Goal: Task Accomplishment & Management: Manage account settings

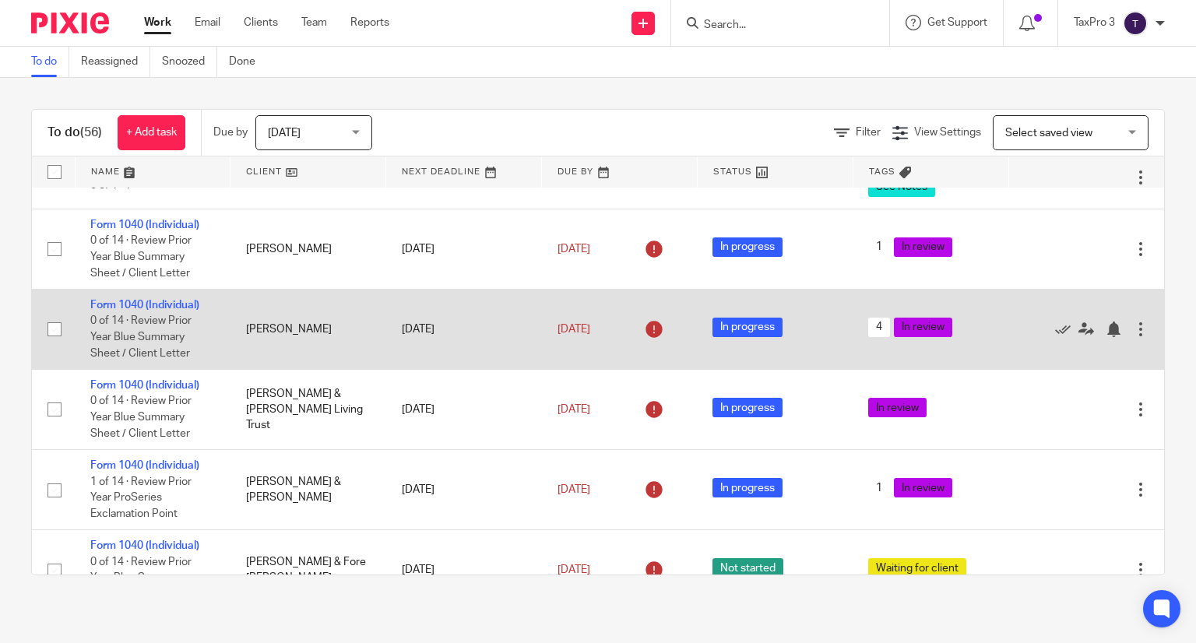
scroll to position [1012, 0]
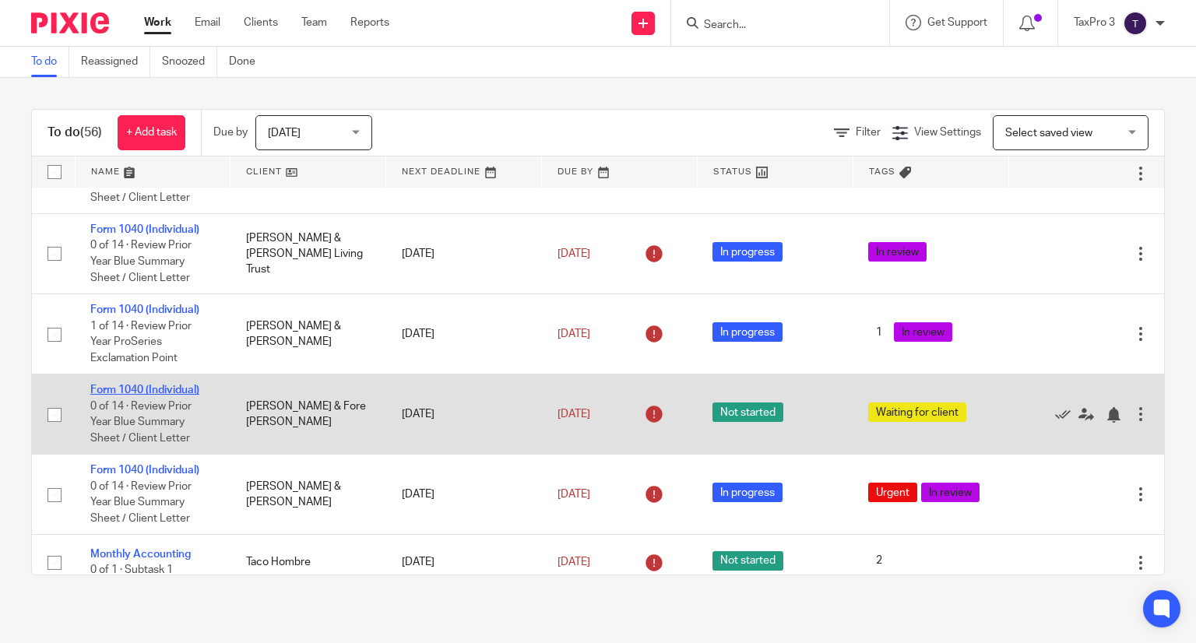
click at [146, 395] on link "Form 1040 (Individual)" at bounding box center [144, 390] width 109 height 11
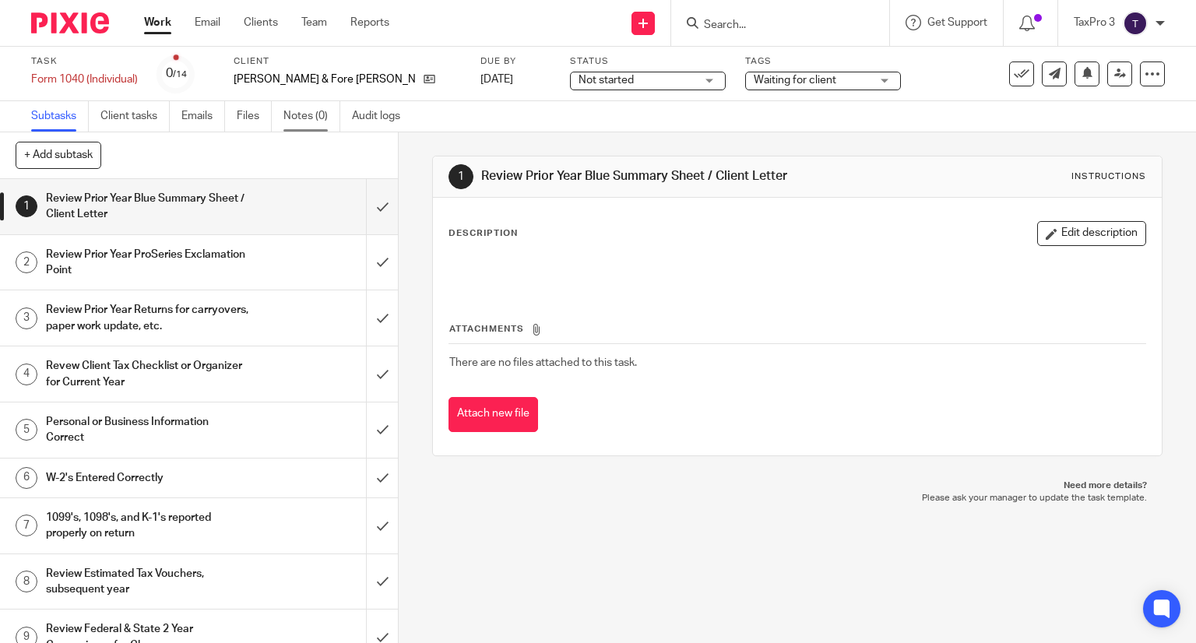
click at [303, 116] on link "Notes (0)" at bounding box center [311, 116] width 57 height 30
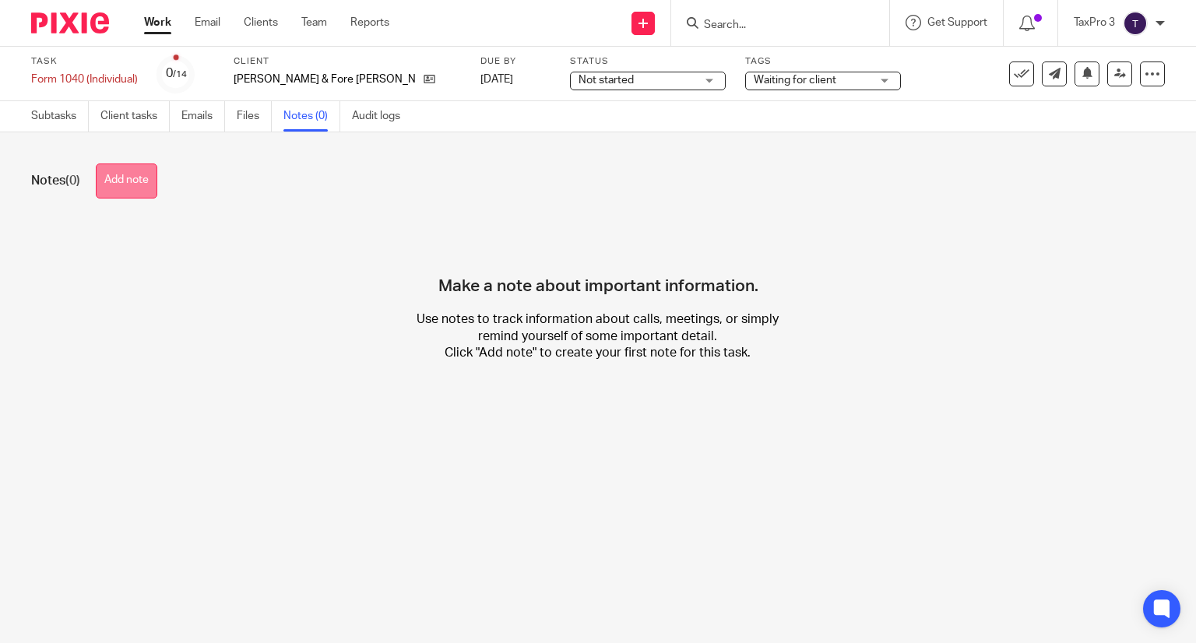
click at [125, 183] on button "Add note" at bounding box center [127, 181] width 62 height 35
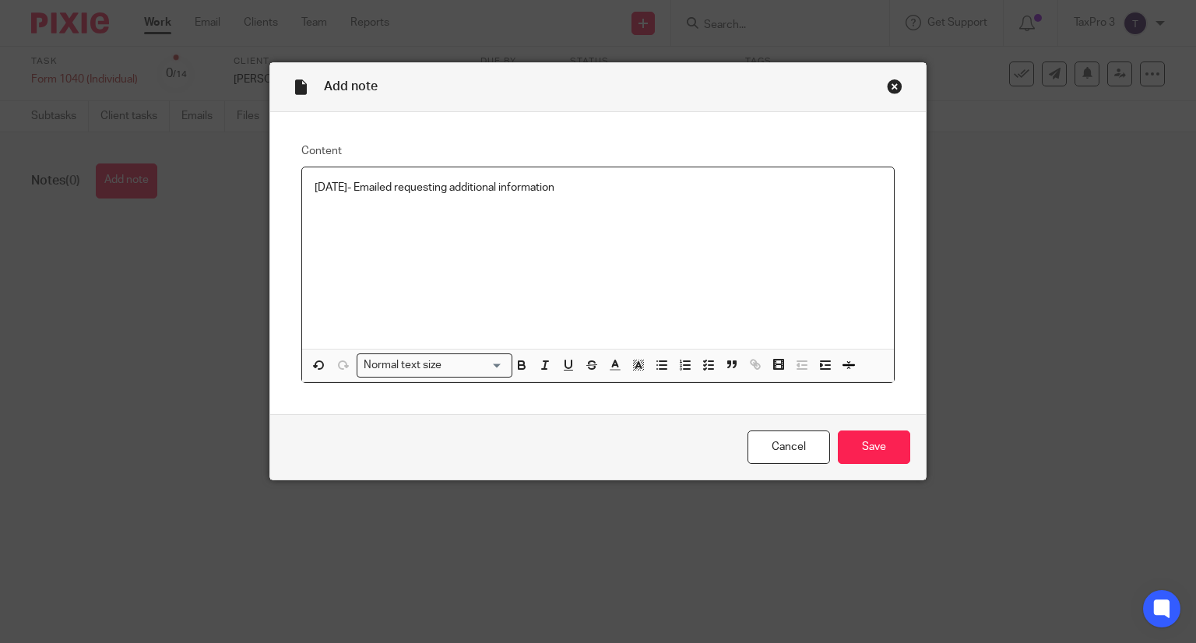
click at [889, 448] on input "Save" at bounding box center [874, 447] width 72 height 33
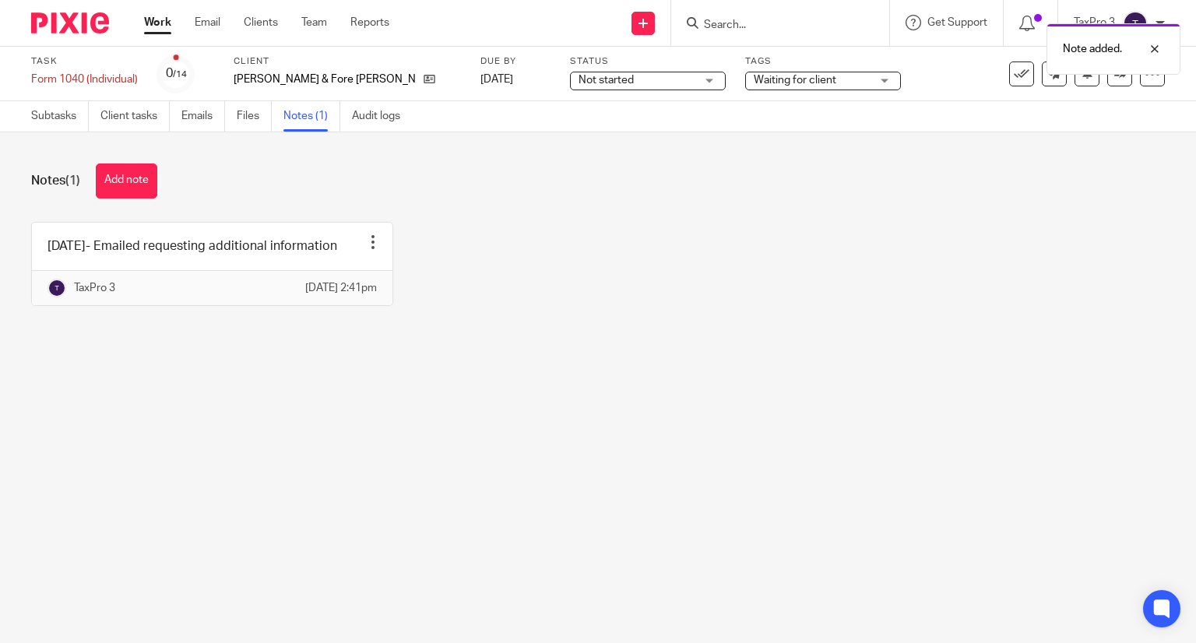
click at [592, 80] on span "Not started" at bounding box center [606, 80] width 55 height 11
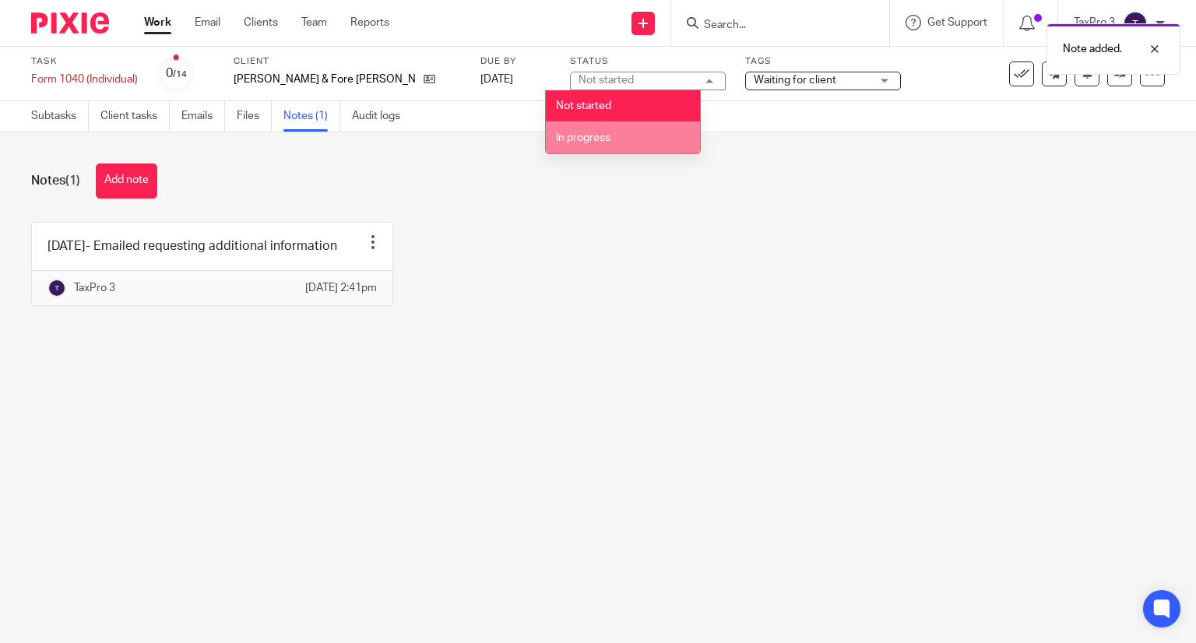
click at [605, 140] on span "In progress" at bounding box center [583, 137] width 55 height 11
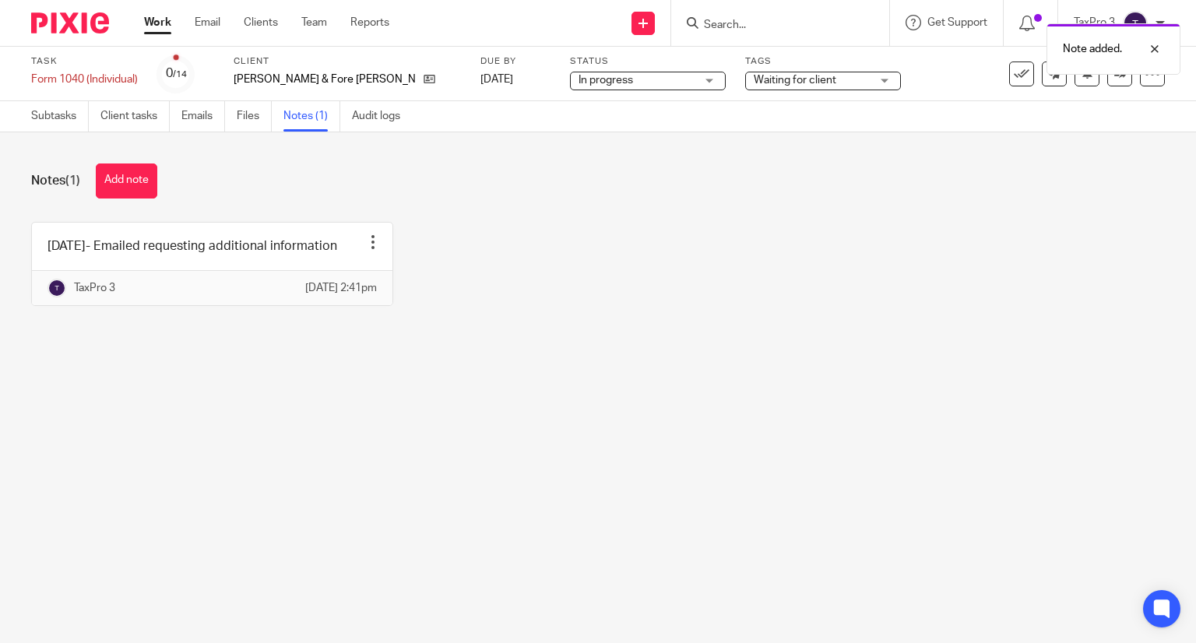
click at [77, 19] on img at bounding box center [70, 22] width 78 height 21
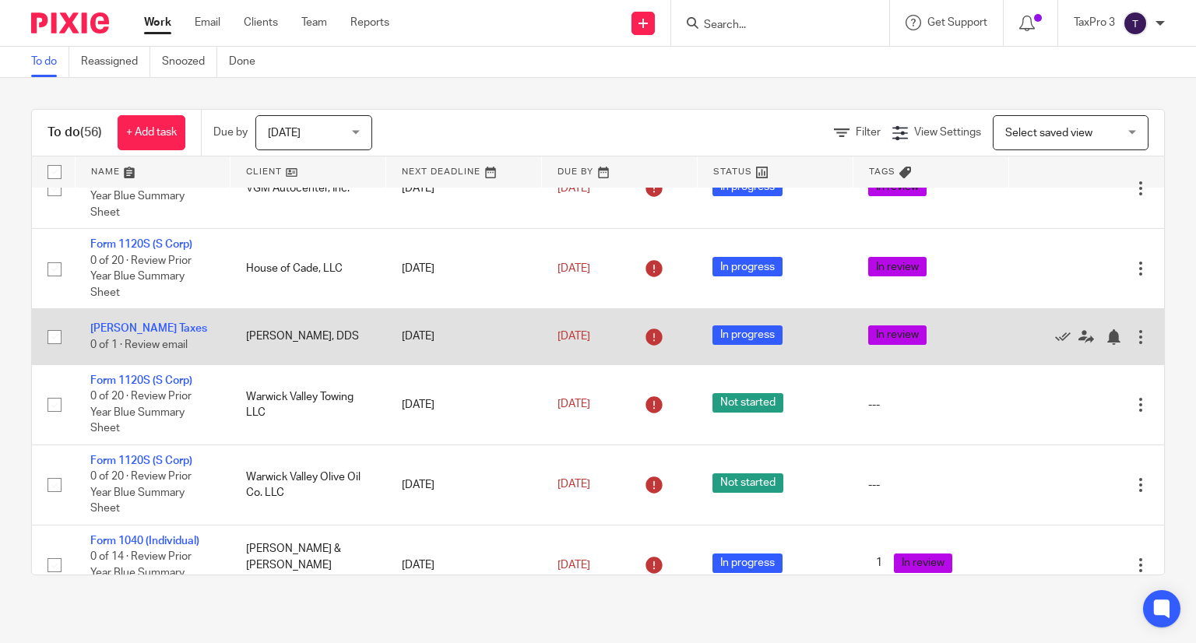
scroll to position [2258, 0]
